Goal: Information Seeking & Learning: Learn about a topic

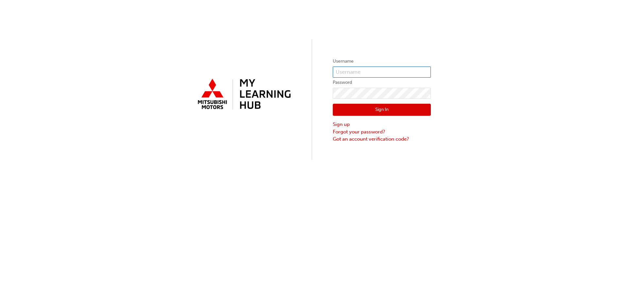
click at [381, 67] on input "text" at bounding box center [382, 72] width 98 height 11
type input "0005797644"
click at [379, 85] on label "Password" at bounding box center [382, 83] width 98 height 8
click button "Sign In" at bounding box center [382, 110] width 98 height 12
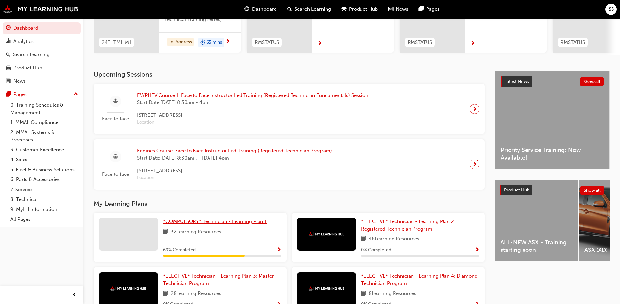
scroll to position [98, 0]
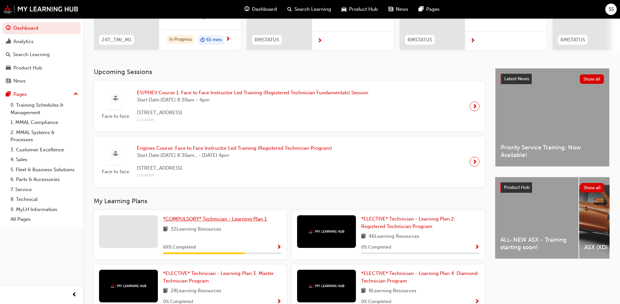
drag, startPoint x: 197, startPoint y: 220, endPoint x: 202, endPoint y: 217, distance: 6.0
click at [197, 220] on span "*COMPULSORY* Technician - Learning Plan 1" at bounding box center [215, 219] width 104 height 6
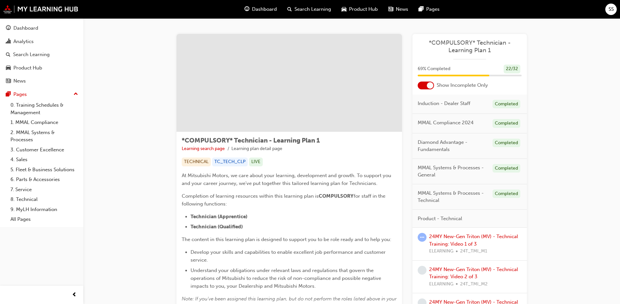
click at [251, 4] on div "Dashboard" at bounding box center [260, 9] width 43 height 13
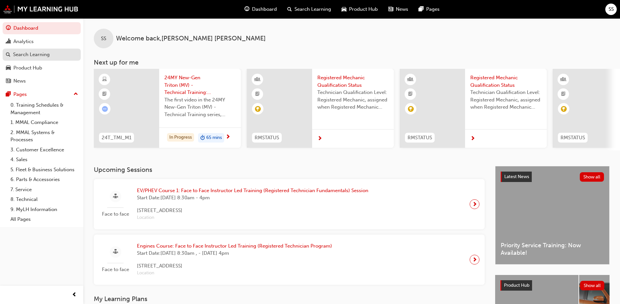
click at [35, 53] on div "Search Learning" at bounding box center [31, 55] width 37 height 8
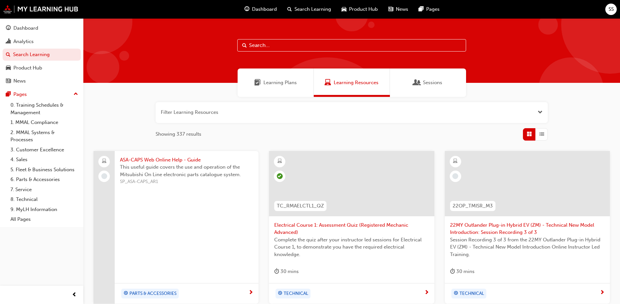
click at [446, 89] on div "Sessions" at bounding box center [428, 83] width 76 height 28
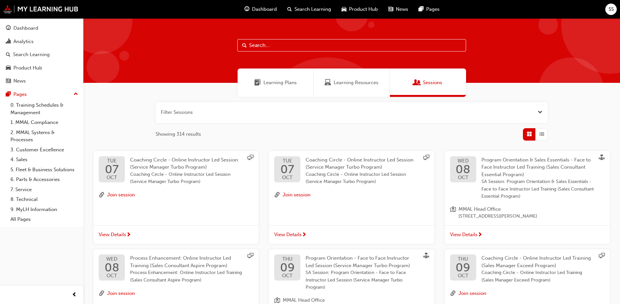
click at [346, 48] on input "text" at bounding box center [351, 45] width 229 height 12
type input "ems"
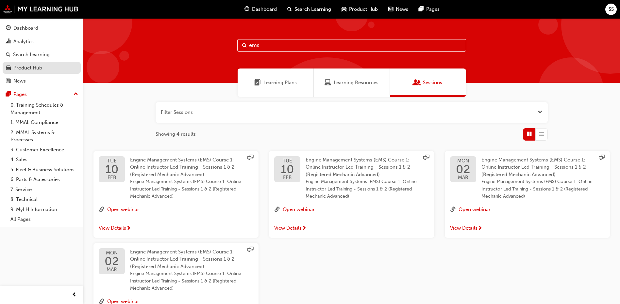
click at [43, 66] on div "Product Hub" at bounding box center [42, 68] width 72 height 8
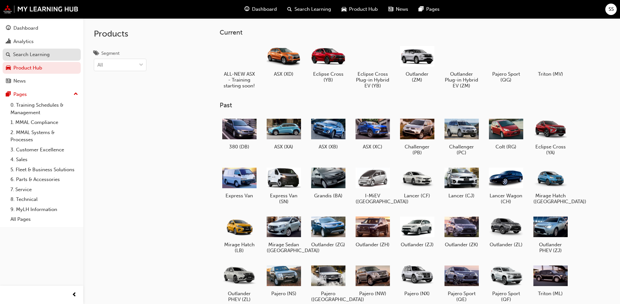
click at [50, 52] on div "Search Learning" at bounding box center [42, 55] width 72 height 8
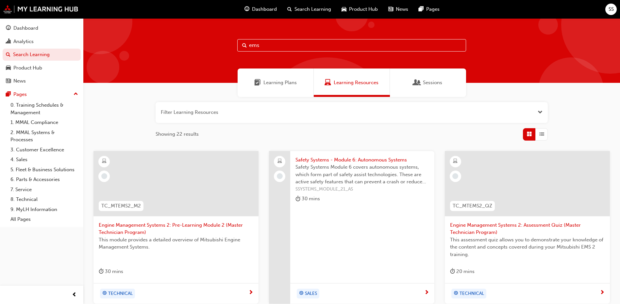
click at [279, 75] on div "Learning Plans" at bounding box center [275, 83] width 76 height 28
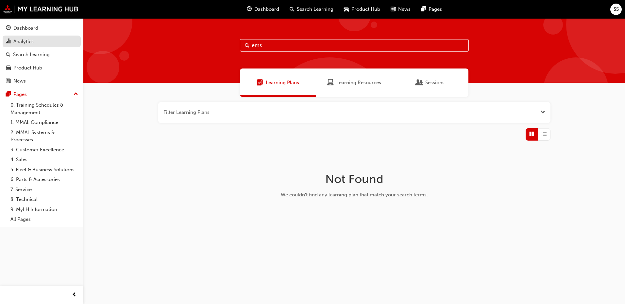
click at [29, 41] on div "Analytics" at bounding box center [23, 42] width 20 height 8
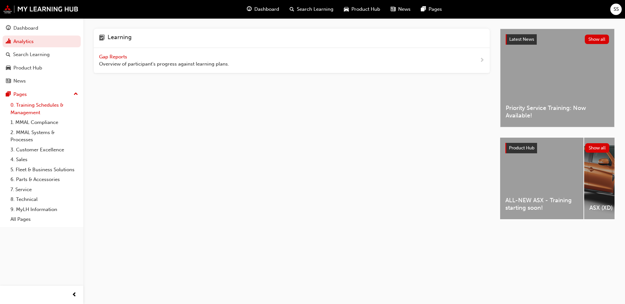
click at [32, 110] on link "0. Training Schedules & Management" at bounding box center [44, 108] width 73 height 17
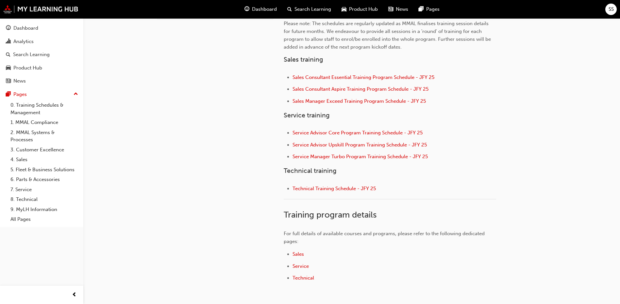
scroll to position [261, 0]
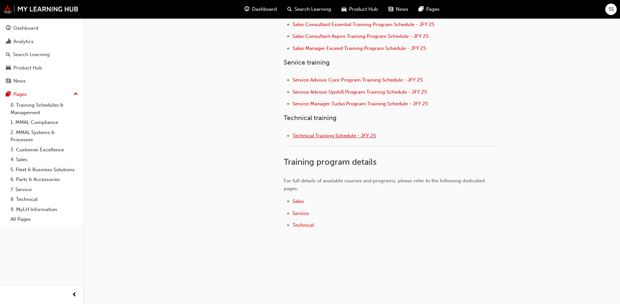
click at [322, 154] on div "👋 Welcome to the Training Schedules & Management section of My Learning Hub! Pl…" at bounding box center [390, 73] width 212 height 341
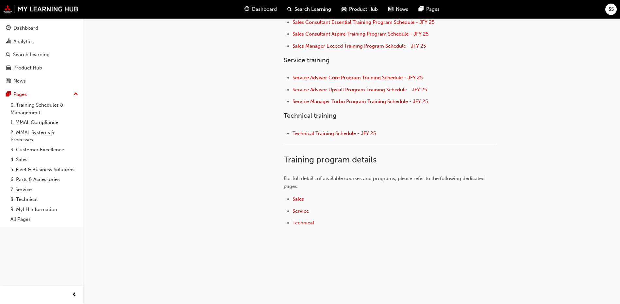
click at [328, 130] on li "Technical Training Schedule - JFY 25" at bounding box center [394, 134] width 204 height 9
click at [328, 135] on span "Technical Training Schedule - JFY 25" at bounding box center [333, 134] width 83 height 6
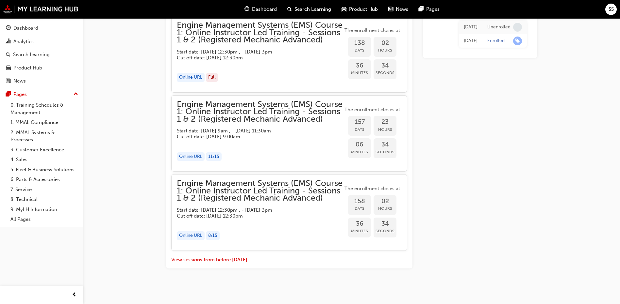
scroll to position [722, 0]
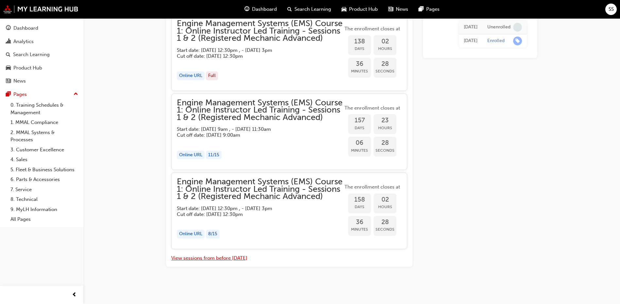
click at [208, 256] on button "View sessions from before today" at bounding box center [209, 259] width 76 height 8
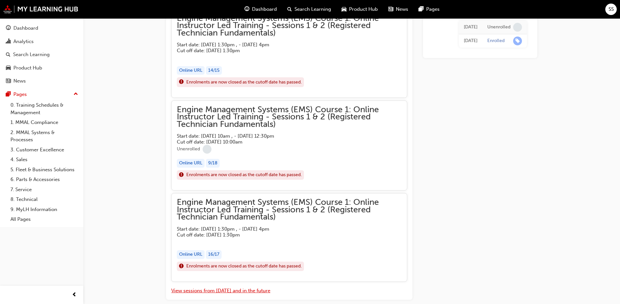
scroll to position [3294, 0]
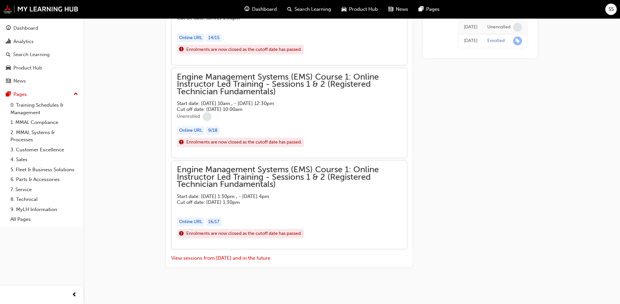
click at [607, 6] on div "SS" at bounding box center [610, 9] width 11 height 11
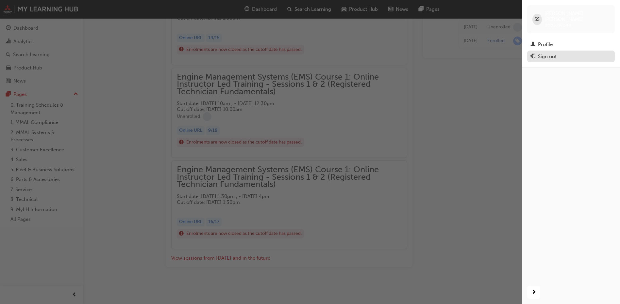
click at [568, 56] on button "Sign out" at bounding box center [571, 57] width 88 height 12
